Goal: Find specific page/section: Find specific page/section

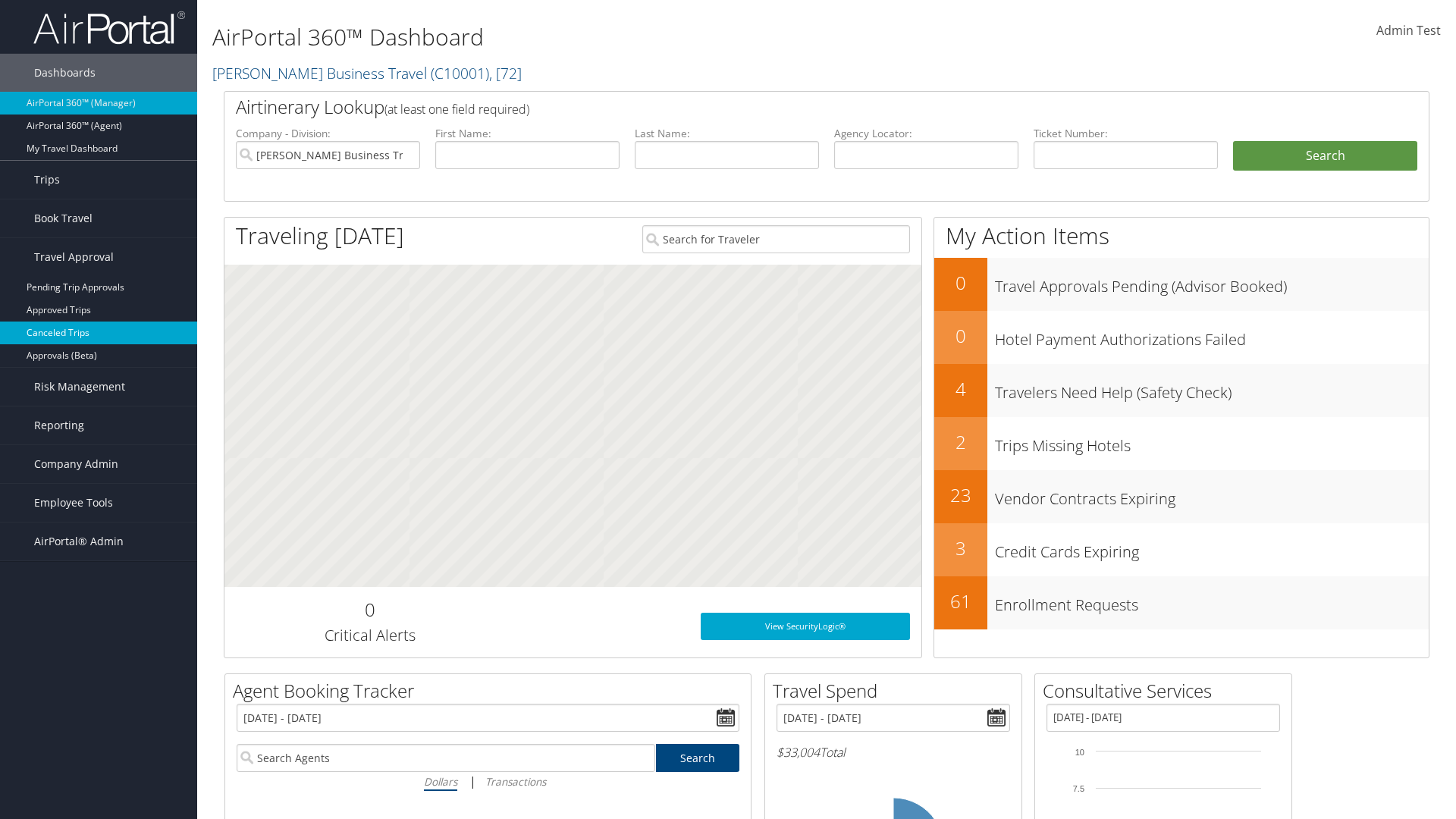
click at [98, 333] on link "Canceled Trips" at bounding box center [98, 333] width 197 height 22
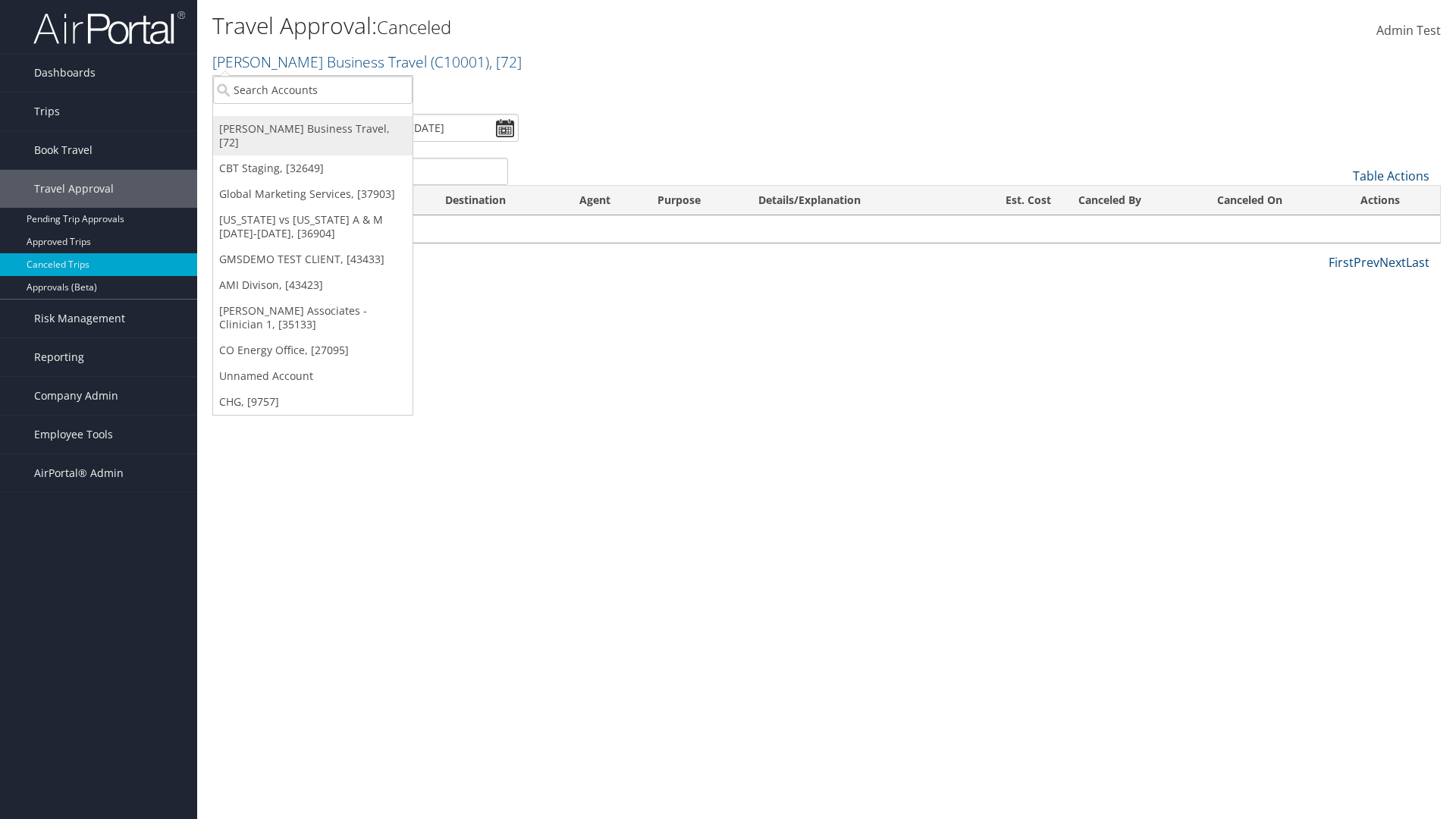
click at [312, 129] on link "[PERSON_NAME] Business Travel, [72]" at bounding box center [312, 136] width 199 height 39
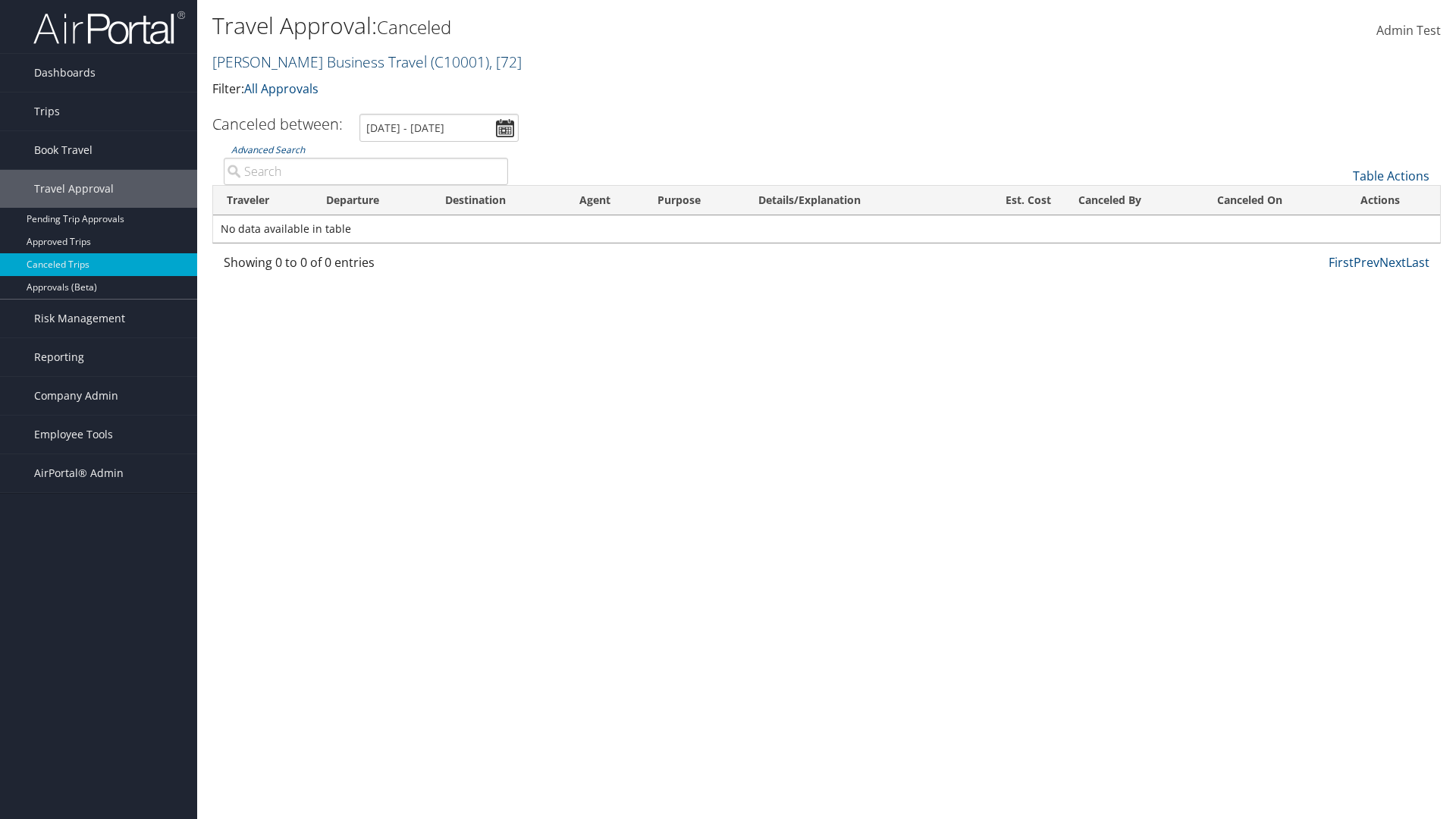
click at [312, 62] on link "Christopherson Business Travel ( C10001 ) , [ 72 ]" at bounding box center [367, 62] width 309 height 21
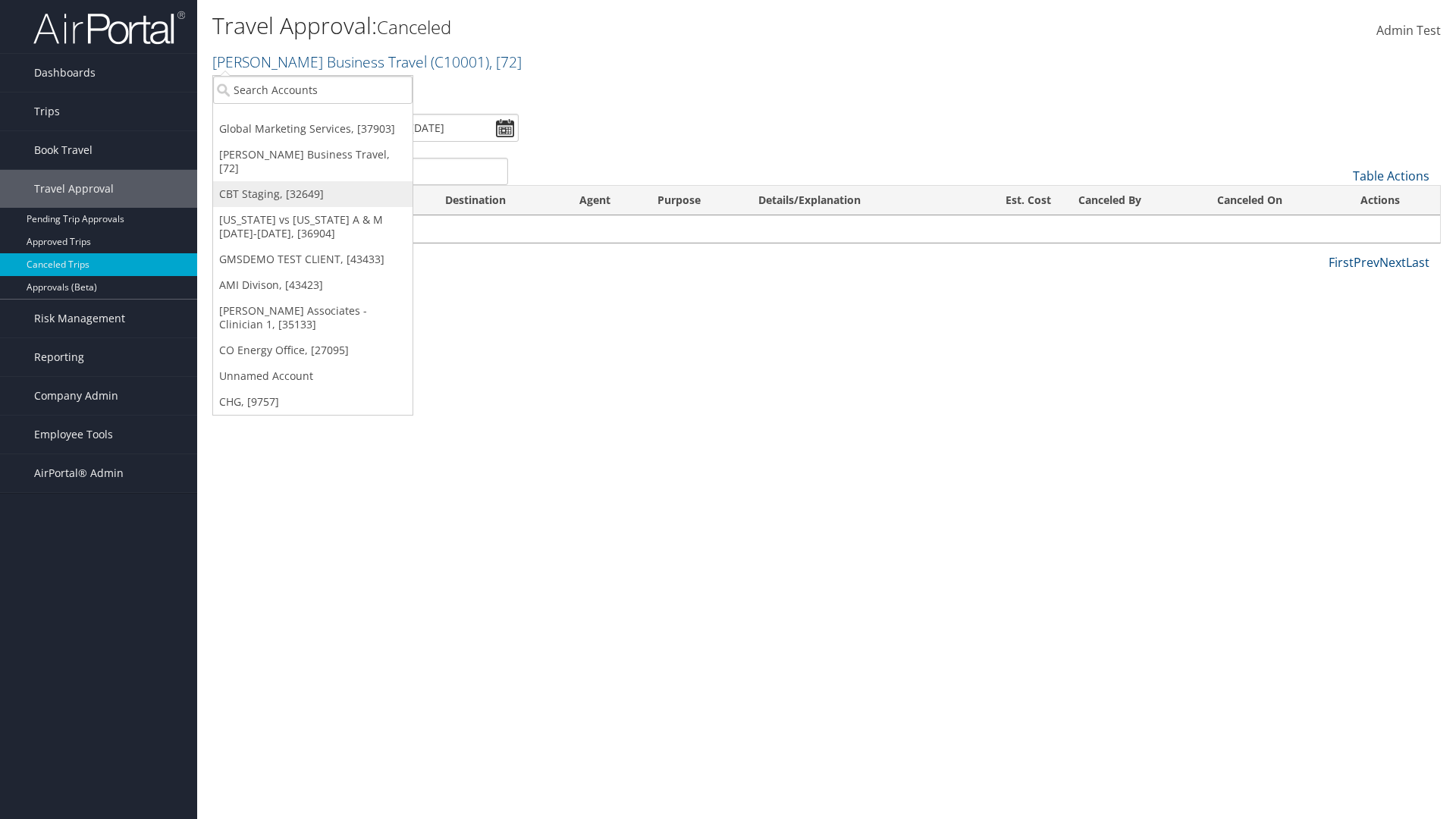
click at [312, 182] on link "CBT Staging, [32649]" at bounding box center [312, 194] width 199 height 26
